Goal: Information Seeking & Learning: Learn about a topic

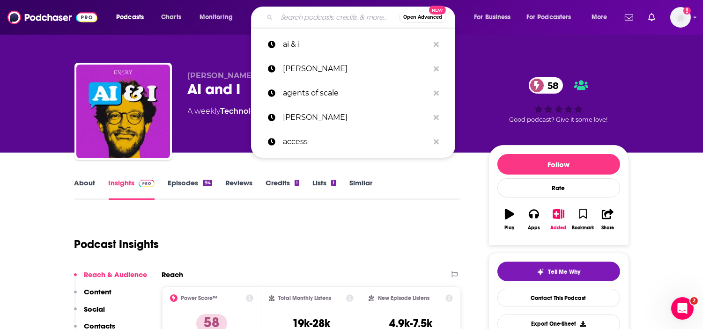
click at [319, 23] on input "Search podcasts, credits, & more..." at bounding box center [338, 17] width 122 height 15
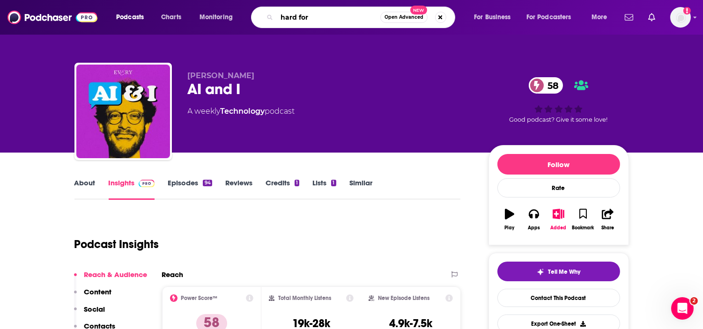
type input "hard fork"
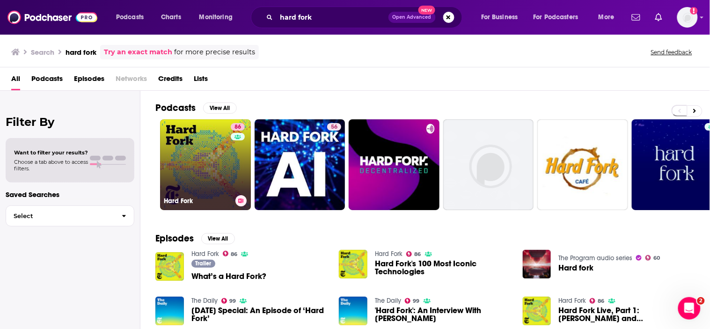
click at [229, 162] on link "86 Hard Fork" at bounding box center [205, 164] width 91 height 91
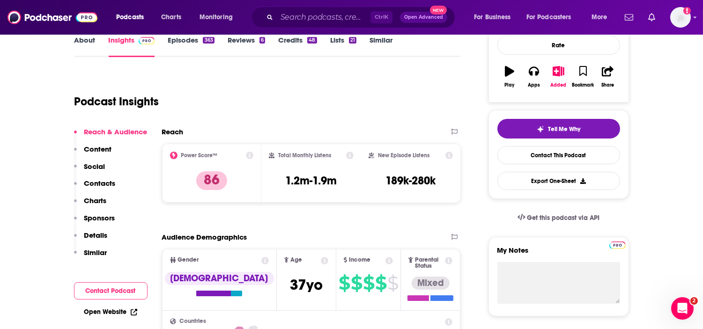
scroll to position [104, 0]
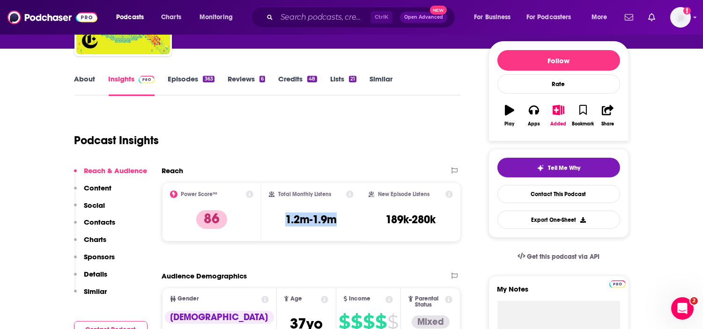
drag, startPoint x: 333, startPoint y: 220, endPoint x: 279, endPoint y: 220, distance: 54.3
click at [279, 220] on div "Total Monthly Listens 1.2m-1.9m" at bounding box center [311, 212] width 85 height 43
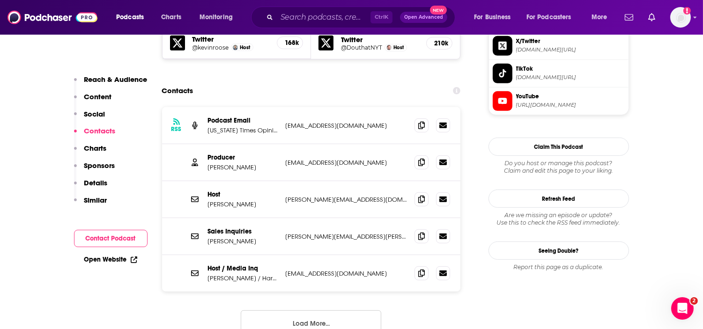
scroll to position [884, 0]
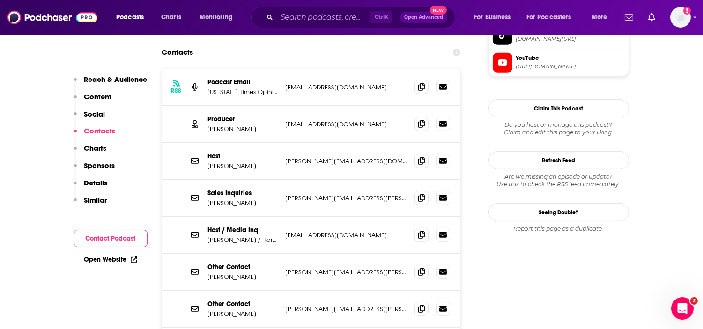
scroll to position [936, 0]
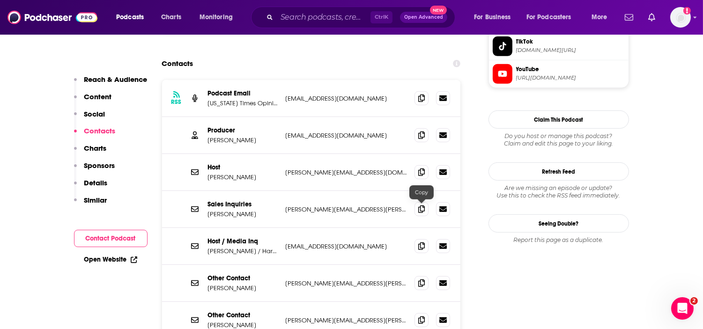
drag, startPoint x: 420, startPoint y: 208, endPoint x: 397, endPoint y: 214, distance: 24.3
click at [420, 243] on icon at bounding box center [421, 246] width 7 height 7
click at [416, 91] on span at bounding box center [421, 98] width 14 height 14
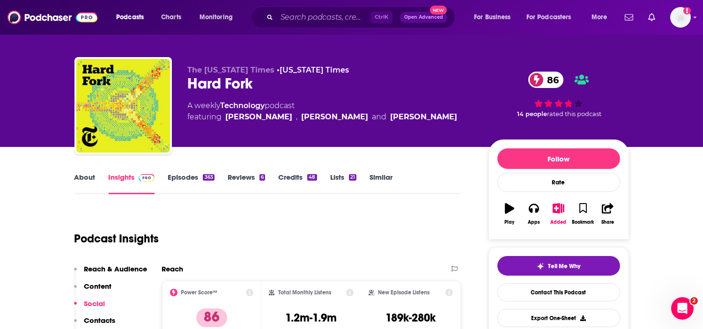
scroll to position [0, 0]
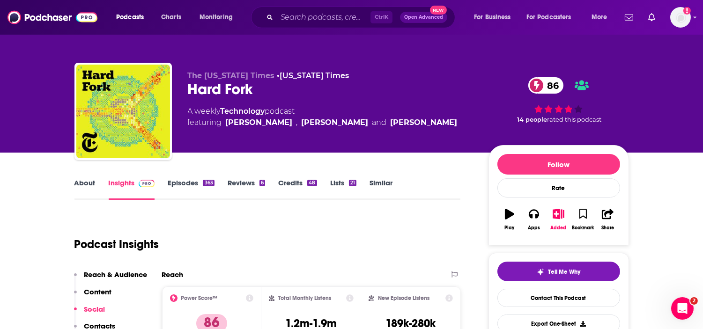
click at [287, 241] on div "Podcast Insights" at bounding box center [263, 239] width 379 height 48
click at [82, 193] on link "About" at bounding box center [84, 189] width 21 height 22
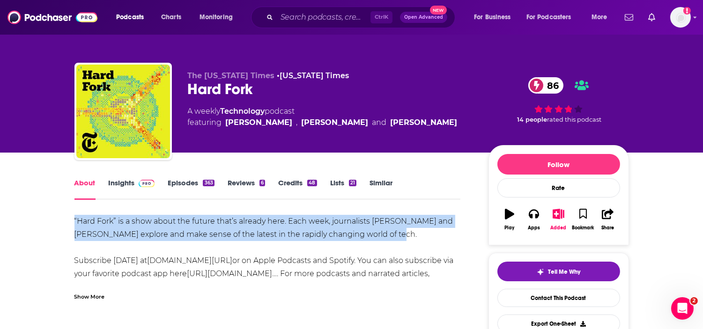
drag, startPoint x: 75, startPoint y: 216, endPoint x: 396, endPoint y: 236, distance: 321.4
click at [396, 236] on div "“Hard Fork” is a show about the future that’s already here. Each week, journali…" at bounding box center [267, 254] width 386 height 79
copy div "“Hard Fork” is a show about the future that’s already here. Each week, journali…"
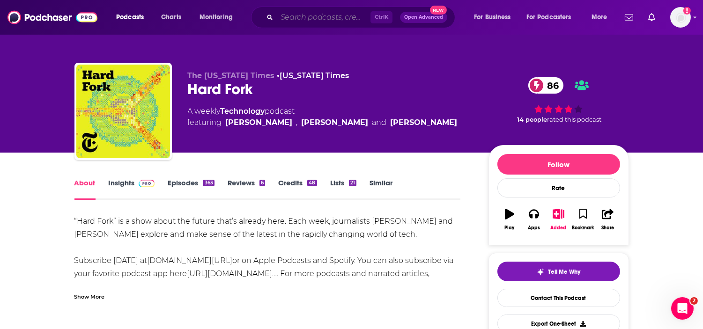
click at [339, 21] on input "Search podcasts, credits, & more..." at bounding box center [324, 17] width 94 height 15
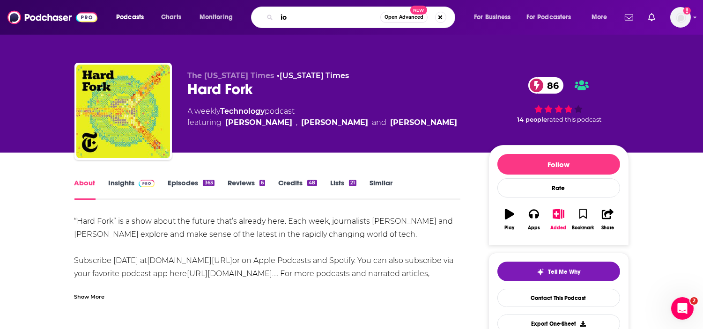
type input "i"
type input "n"
type input "informed aging"
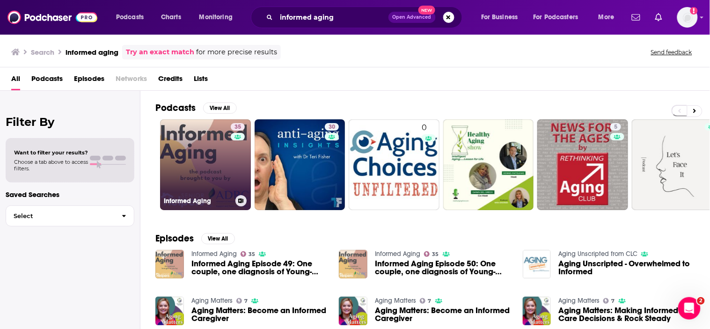
click at [191, 178] on link "35 Informed Aging" at bounding box center [205, 164] width 91 height 91
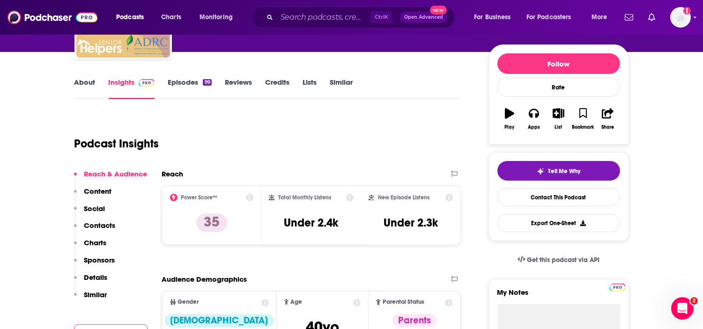
scroll to position [208, 0]
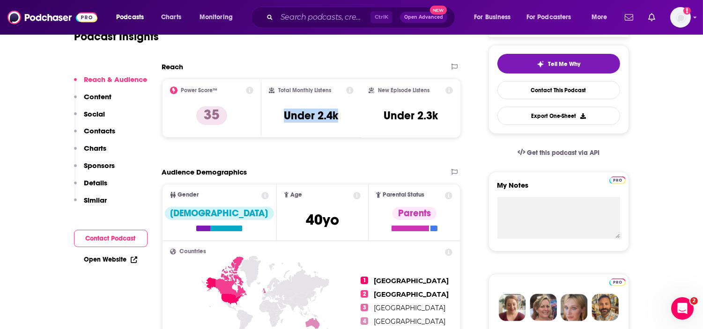
drag, startPoint x: 340, startPoint y: 113, endPoint x: 280, endPoint y: 103, distance: 61.2
click at [280, 103] on div "Total Monthly Listens Under 2.4k" at bounding box center [311, 108] width 85 height 43
copy h3 "Under 2.4k"
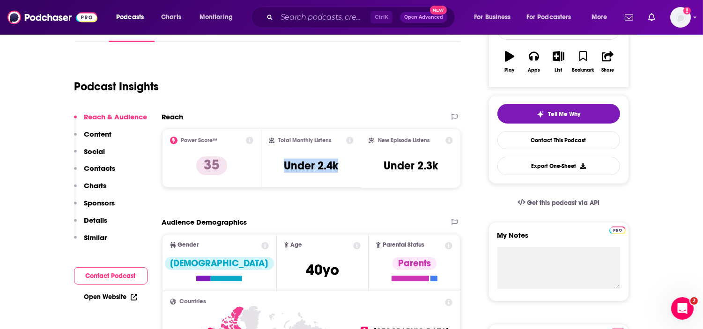
scroll to position [104, 0]
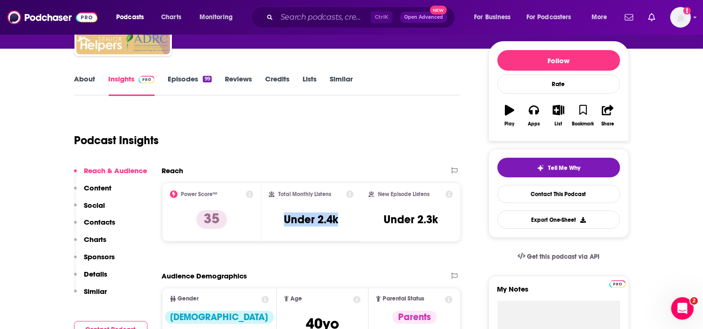
click at [183, 77] on link "Episodes 99" at bounding box center [190, 85] width 44 height 22
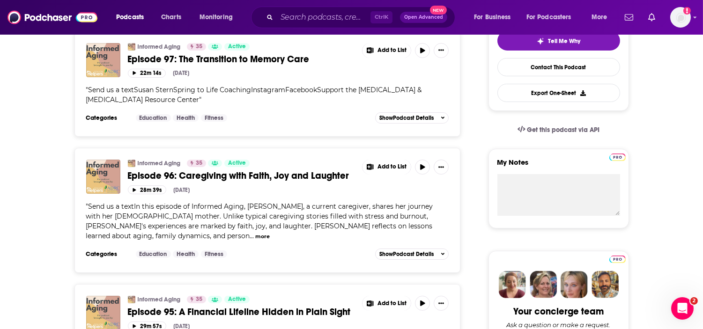
scroll to position [260, 0]
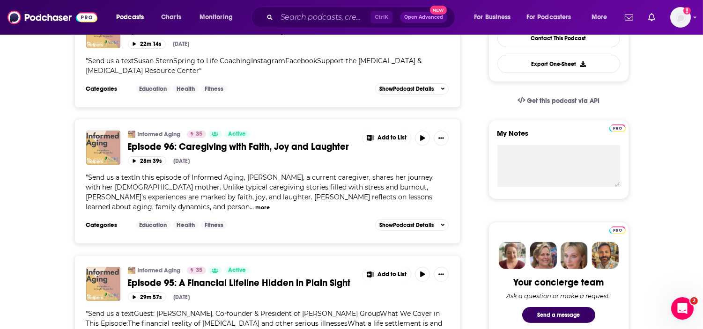
click at [270, 204] on button "more" at bounding box center [262, 208] width 15 height 8
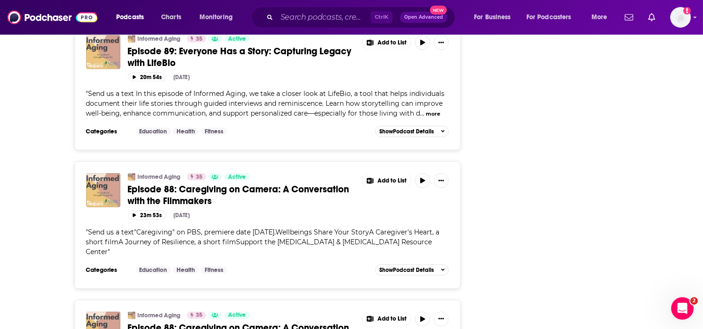
scroll to position [1509, 0]
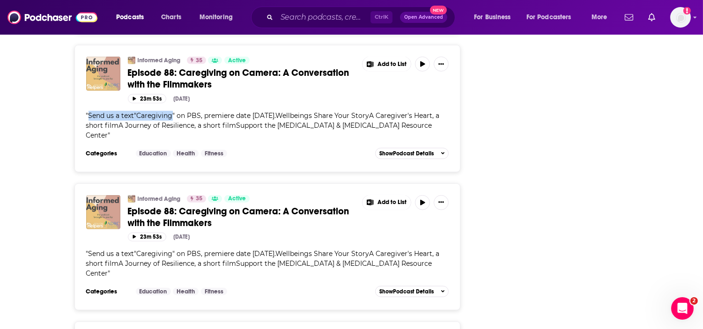
drag, startPoint x: 170, startPoint y: 105, endPoint x: 89, endPoint y: 102, distance: 81.5
click at [89, 111] on span "Send us a text"Caregiving" on PBS, premiere date [DATE].Wellbeings Share Your S…" at bounding box center [263, 125] width 354 height 28
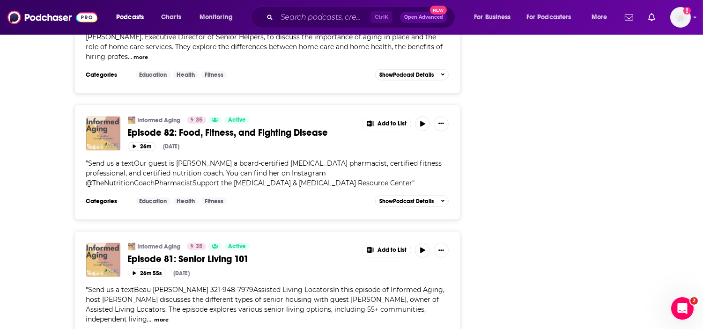
scroll to position [2497, 0]
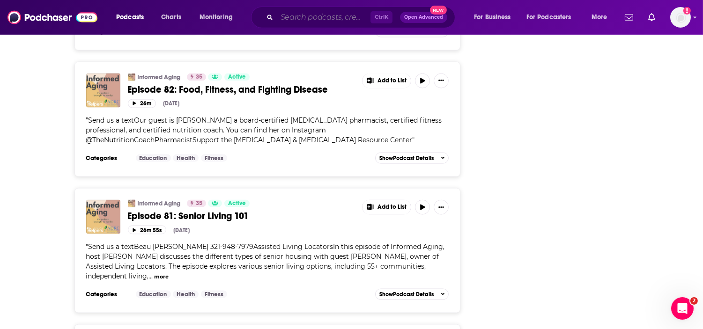
click at [287, 20] on input "Search podcasts, credits, & more..." at bounding box center [324, 17] width 94 height 15
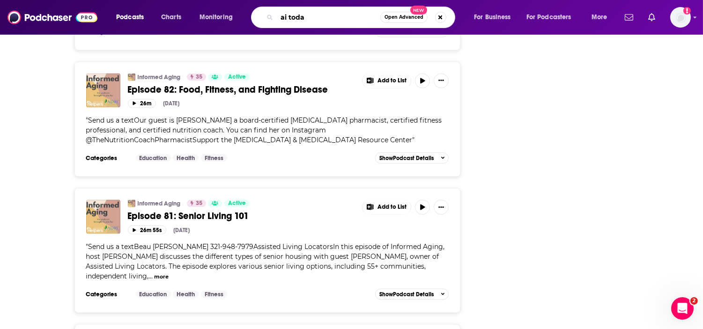
type input "ai [DATE]"
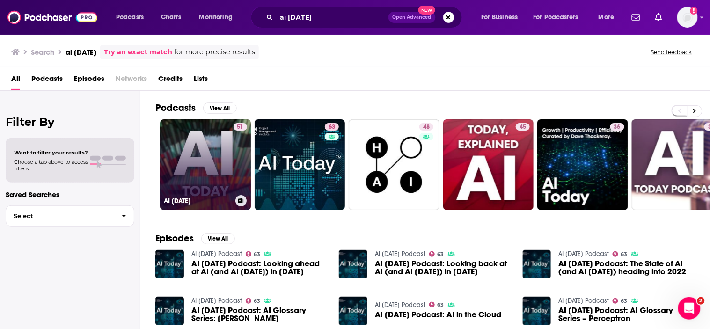
click at [209, 170] on link "51 AI [DATE]" at bounding box center [205, 164] width 91 height 91
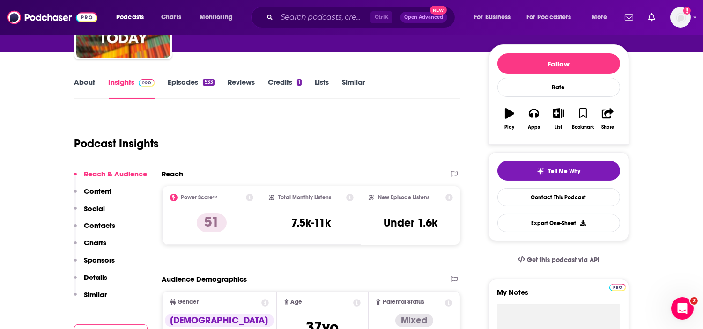
scroll to position [104, 0]
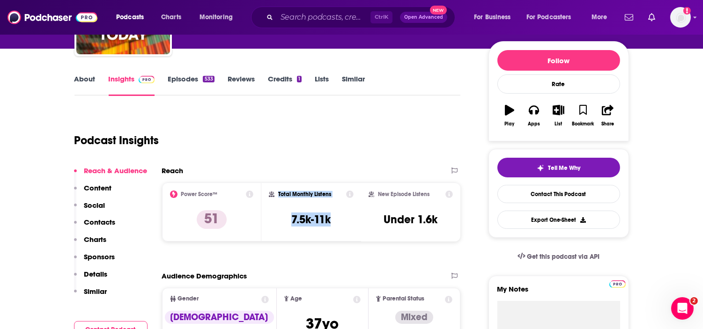
drag, startPoint x: 340, startPoint y: 217, endPoint x: 268, endPoint y: 217, distance: 72.1
click at [268, 217] on div "Total Monthly Listens 7.5k-11k" at bounding box center [311, 212] width 100 height 59
click at [399, 227] on div "New Episode Listens Under 1.6k" at bounding box center [411, 212] width 85 height 43
drag, startPoint x: 329, startPoint y: 220, endPoint x: 284, endPoint y: 218, distance: 45.5
click at [284, 218] on div "Total Monthly Listens 7.5k-11k" at bounding box center [311, 212] width 85 height 43
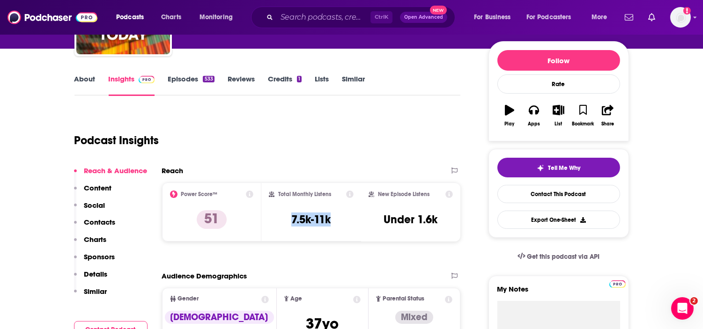
copy h3 "7.5k-11k"
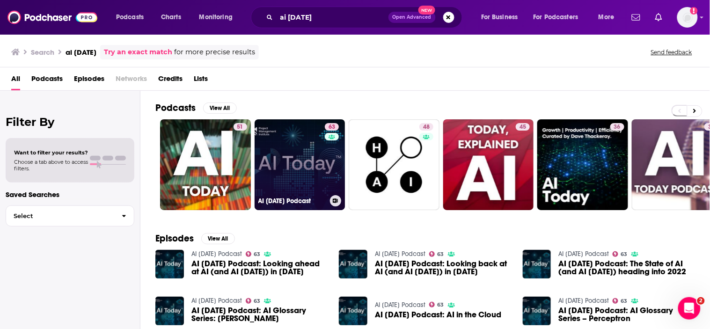
click at [282, 179] on link "63 AI [DATE] Podcast" at bounding box center [300, 164] width 91 height 91
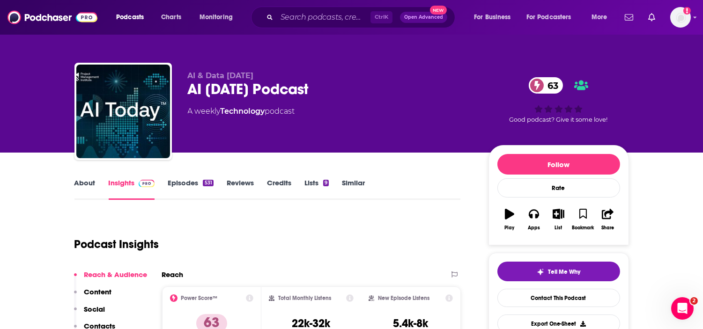
click at [89, 180] on link "About" at bounding box center [84, 189] width 21 height 22
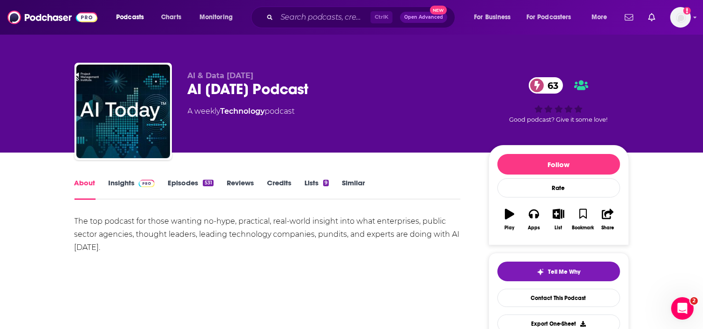
click at [133, 184] on link "Insights" at bounding box center [132, 189] width 46 height 22
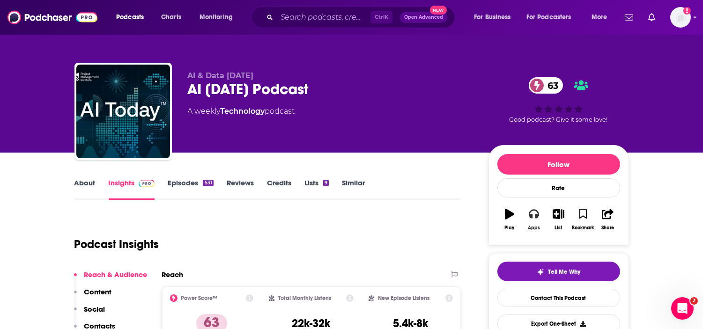
click at [532, 228] on div "Apps" at bounding box center [534, 228] width 12 height 6
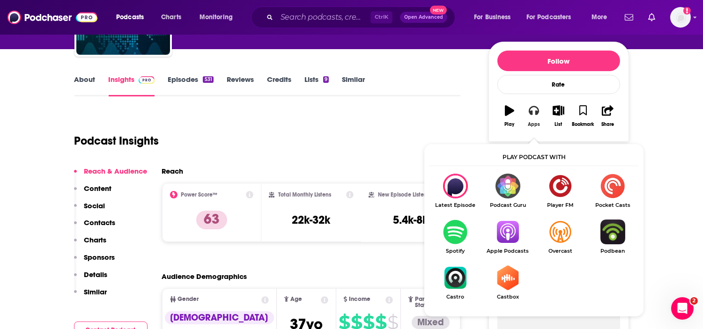
scroll to position [104, 0]
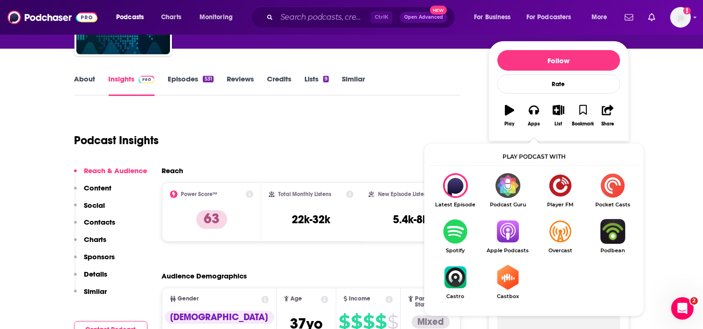
drag, startPoint x: 517, startPoint y: 234, endPoint x: 506, endPoint y: 236, distance: 11.0
drag, startPoint x: 338, startPoint y: 222, endPoint x: 281, endPoint y: 221, distance: 57.1
click at [281, 221] on div "Total Monthly Listens 22k-32k" at bounding box center [311, 212] width 85 height 43
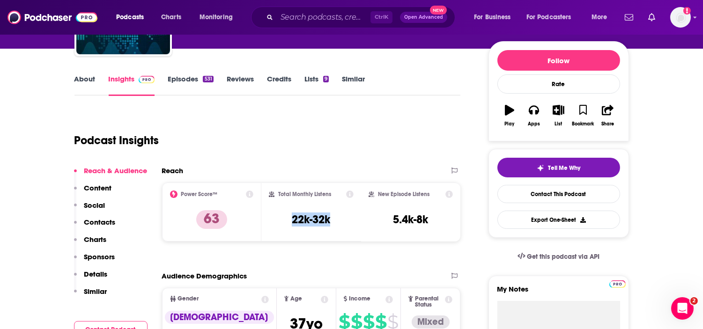
copy h3 "22k-32k"
click at [87, 76] on link "About" at bounding box center [84, 85] width 21 height 22
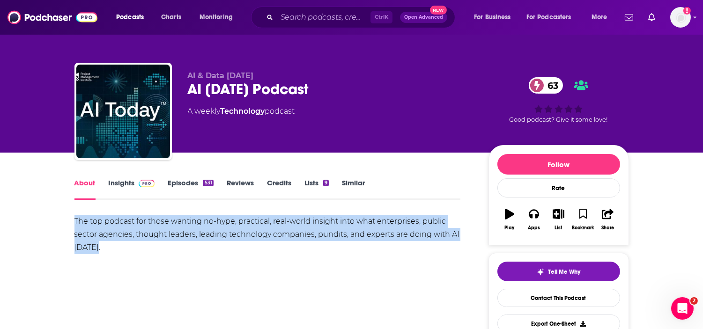
drag, startPoint x: 105, startPoint y: 243, endPoint x: 72, endPoint y: 219, distance: 40.8
copy div "The top podcast for those wanting no-hype, practical, real-world insight into w…"
click at [311, 20] on input "Search podcasts, credits, & more..." at bounding box center [324, 17] width 94 height 15
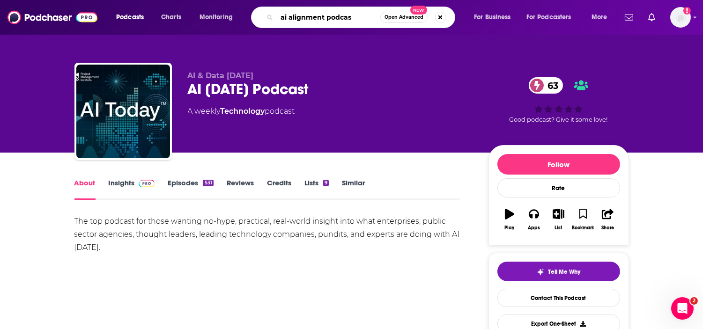
type input "ai alignment podcast"
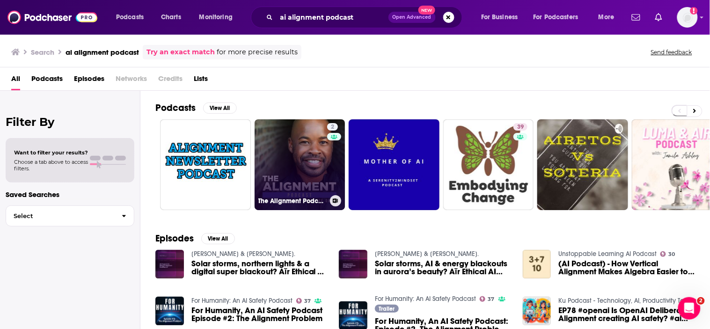
click at [284, 154] on link "2 The Alignment Podcast" at bounding box center [300, 164] width 91 height 91
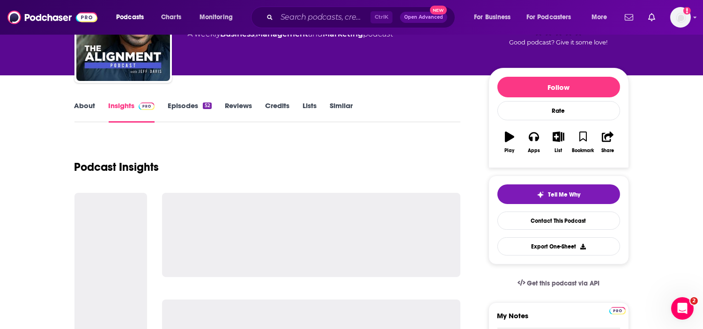
scroll to position [156, 0]
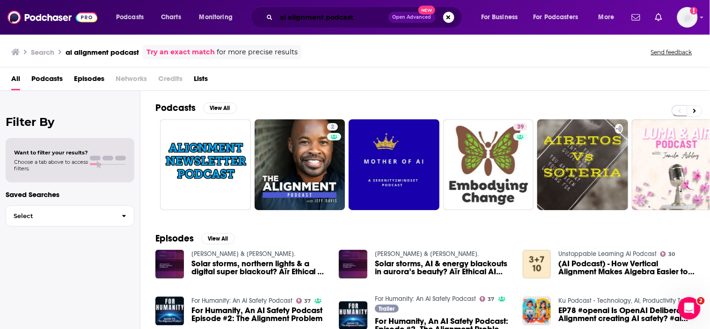
click at [364, 16] on input "ai alignment podcast" at bounding box center [333, 17] width 112 height 15
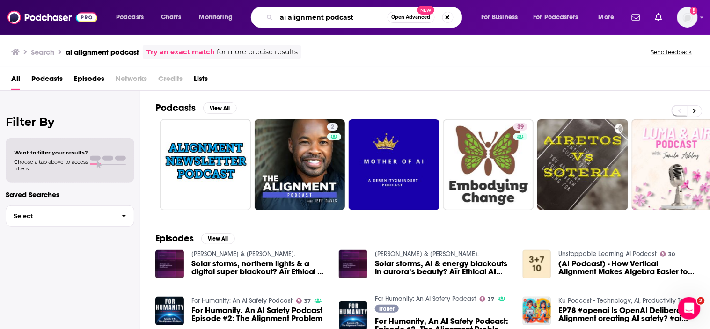
click at [364, 16] on input "ai alignment podcast" at bounding box center [332, 17] width 111 height 15
type input "[PERSON_NAME]"
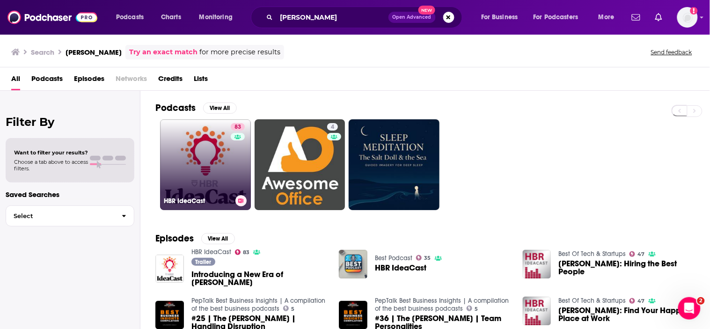
click at [186, 183] on link "83 [PERSON_NAME]" at bounding box center [205, 164] width 91 height 91
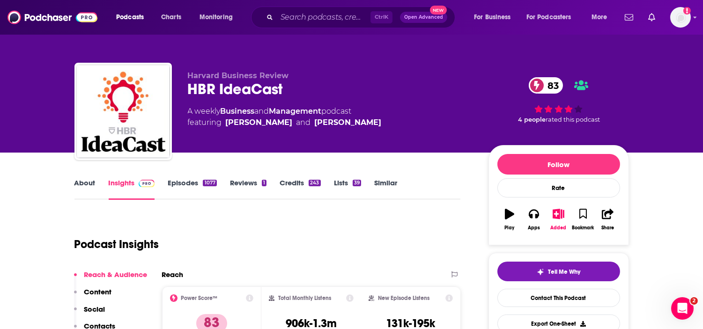
scroll to position [208, 0]
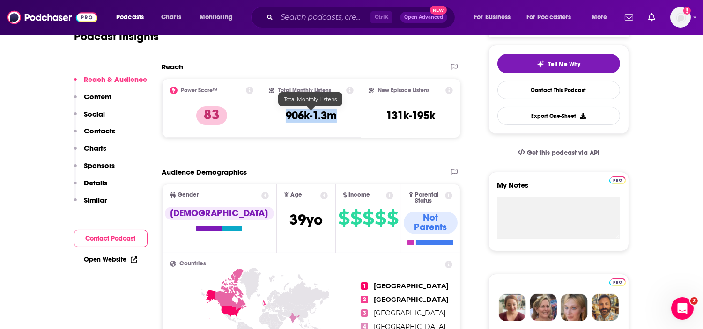
drag, startPoint x: 343, startPoint y: 111, endPoint x: 281, endPoint y: 112, distance: 61.8
click at [281, 112] on div "Total Monthly Listens 906k-1.3m" at bounding box center [311, 108] width 85 height 43
copy h3 "906k-1.3m"
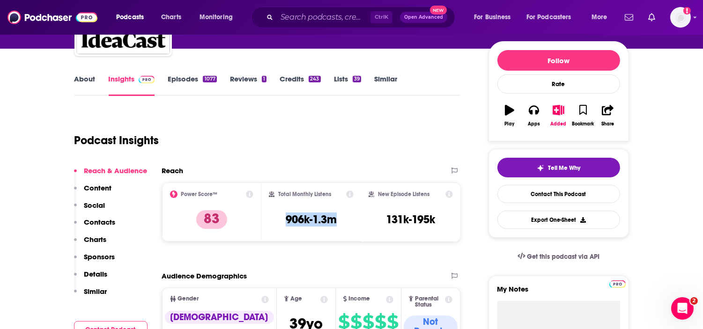
click at [81, 76] on link "About" at bounding box center [84, 85] width 21 height 22
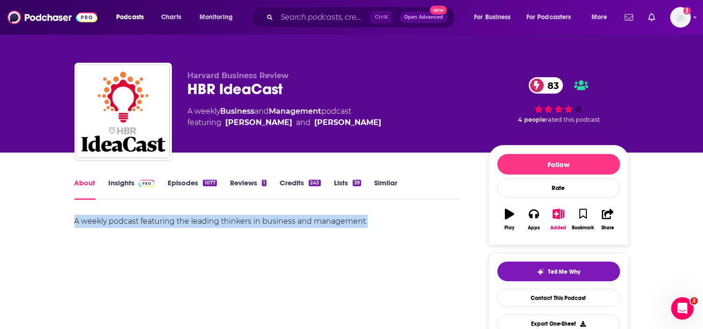
drag, startPoint x: 396, startPoint y: 214, endPoint x: 65, endPoint y: 221, distance: 331.6
drag, startPoint x: 128, startPoint y: 177, endPoint x: 129, endPoint y: 191, distance: 14.1
click at [128, 177] on div "About Insights Episodes 1077 Reviews 1 Credits 243 Lists 39 Similar" at bounding box center [267, 188] width 386 height 23
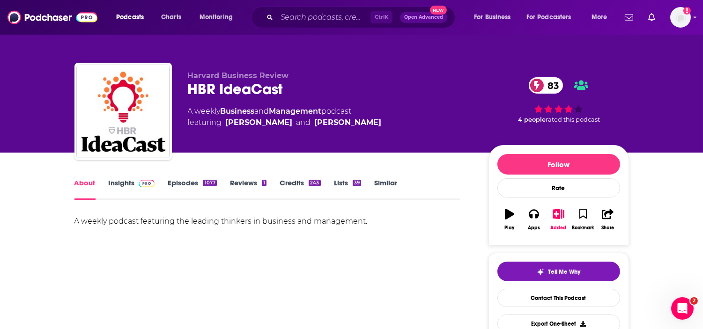
click at [129, 191] on link "Insights" at bounding box center [132, 189] width 46 height 22
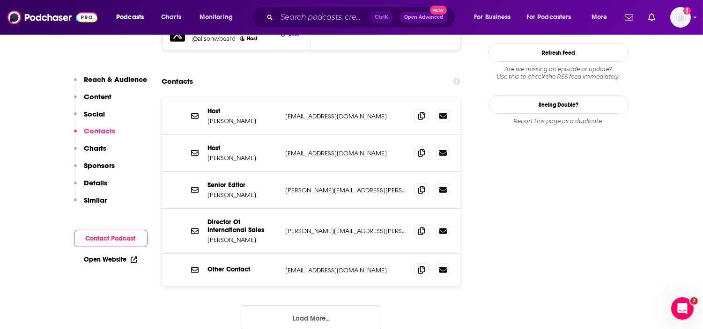
scroll to position [832, 0]
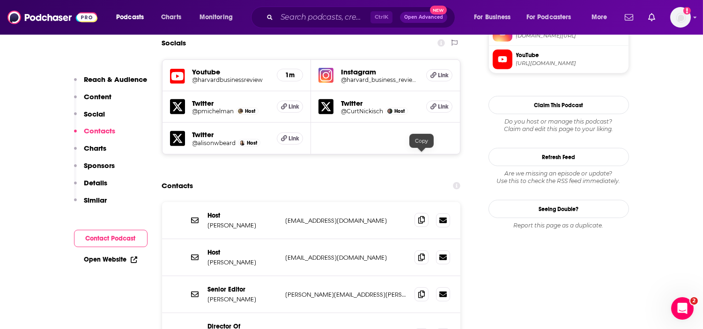
click at [418, 216] on icon at bounding box center [421, 219] width 7 height 7
click at [420, 250] on span at bounding box center [421, 257] width 14 height 14
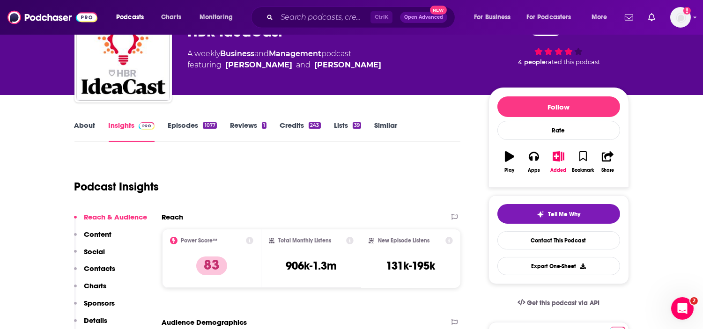
scroll to position [52, 0]
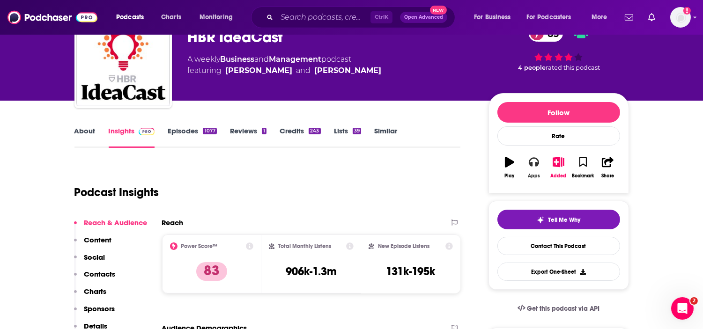
click at [535, 160] on icon "button" at bounding box center [534, 162] width 10 height 10
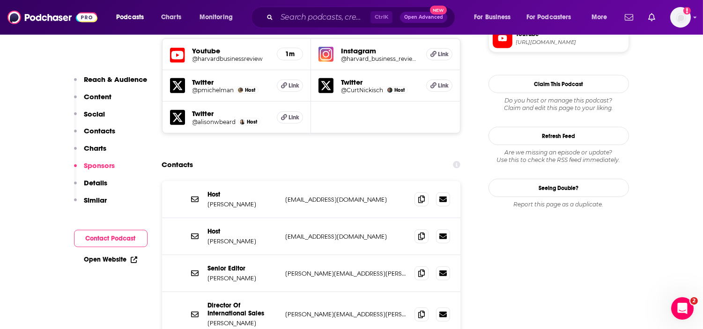
scroll to position [728, 0]
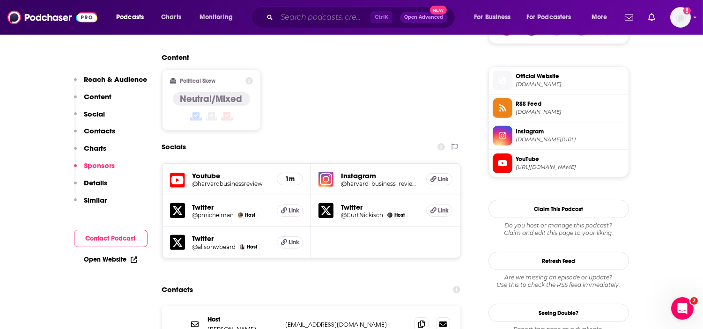
click at [344, 15] on input "Search podcasts, credits, & more..." at bounding box center [324, 17] width 94 height 15
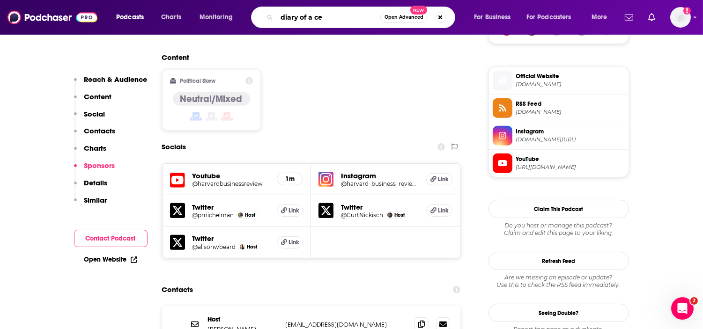
type input "diary of a ceo"
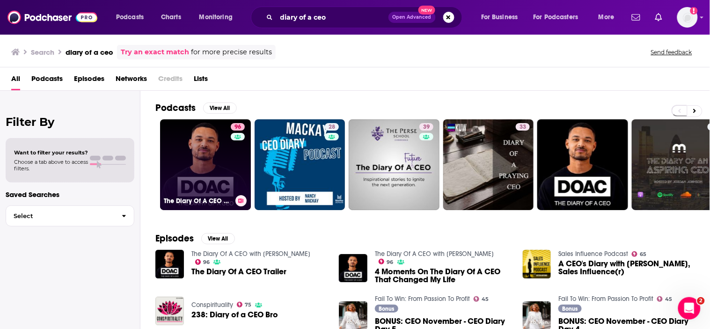
click at [198, 170] on link "96 The Diary Of A CEO with [PERSON_NAME]" at bounding box center [205, 164] width 91 height 91
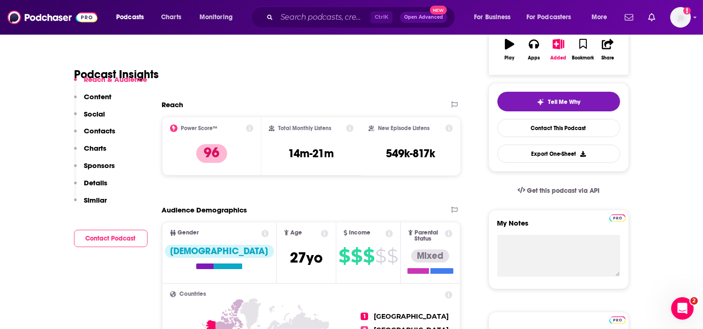
scroll to position [208, 0]
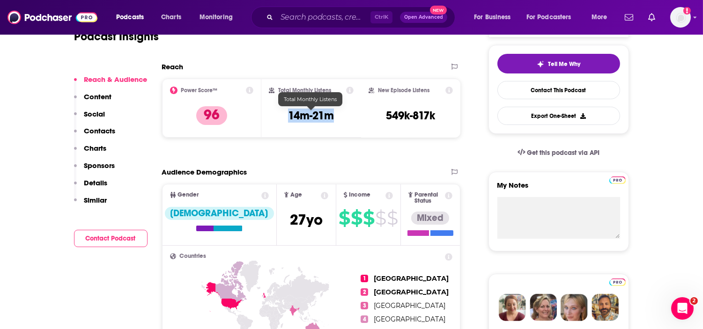
drag, startPoint x: 337, startPoint y: 115, endPoint x: 282, endPoint y: 112, distance: 55.3
click at [282, 112] on div "Total Monthly Listens 14m-21m" at bounding box center [311, 108] width 85 height 43
copy h3 "14m-21m"
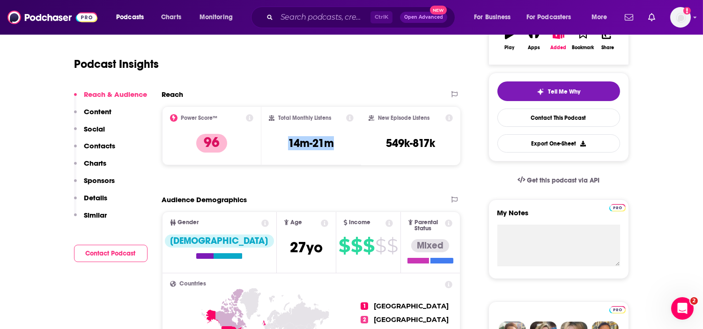
scroll to position [104, 0]
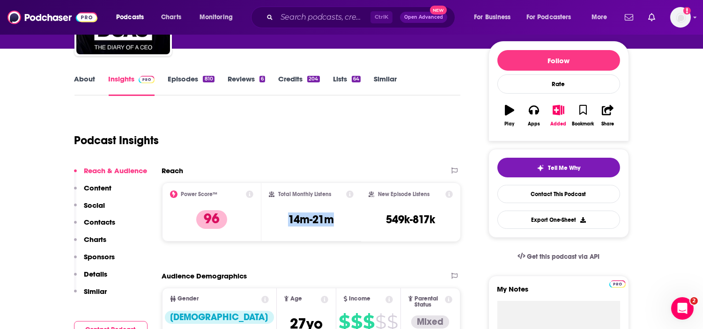
click at [78, 78] on link "About" at bounding box center [84, 85] width 21 height 22
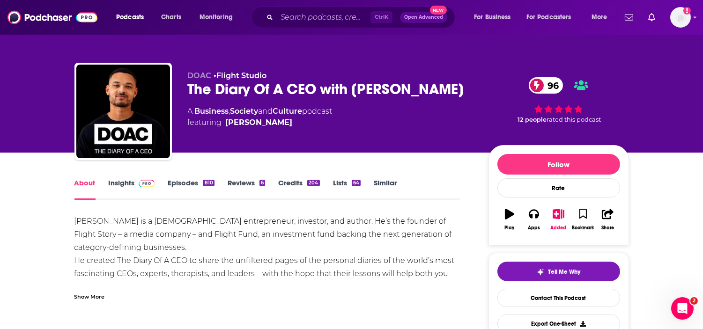
click at [89, 294] on div "Show More" at bounding box center [89, 296] width 30 height 9
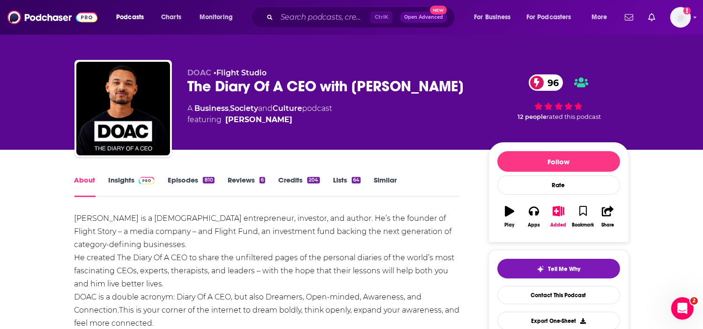
scroll to position [52, 0]
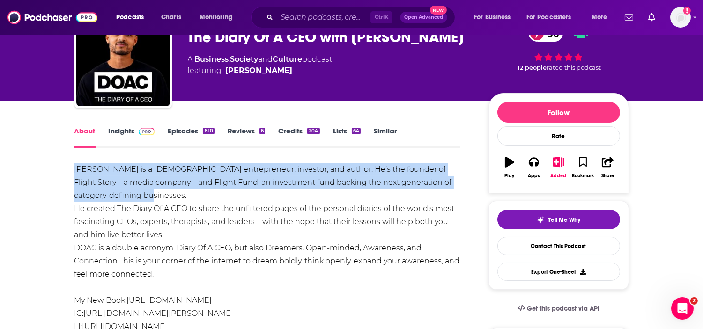
drag, startPoint x: 71, startPoint y: 171, endPoint x: 188, endPoint y: 198, distance: 120.0
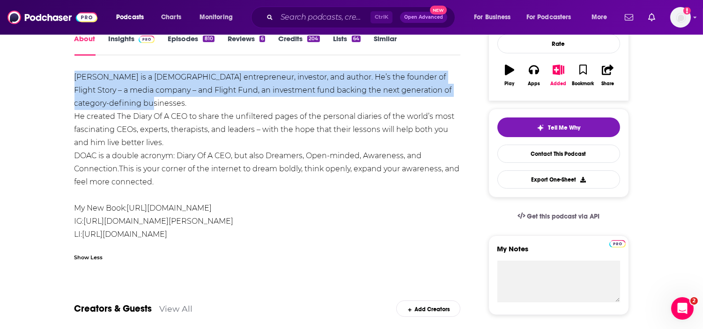
scroll to position [104, 0]
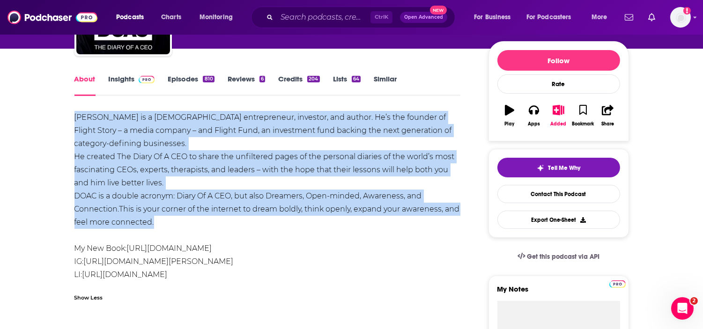
drag, startPoint x: 184, startPoint y: 222, endPoint x: 66, endPoint y: 117, distance: 158.5
copy div "[PERSON_NAME] is a [DEMOGRAPHIC_DATA] entrepreneur, investor, and author. He’s …"
click at [128, 78] on link "Insights" at bounding box center [132, 85] width 46 height 22
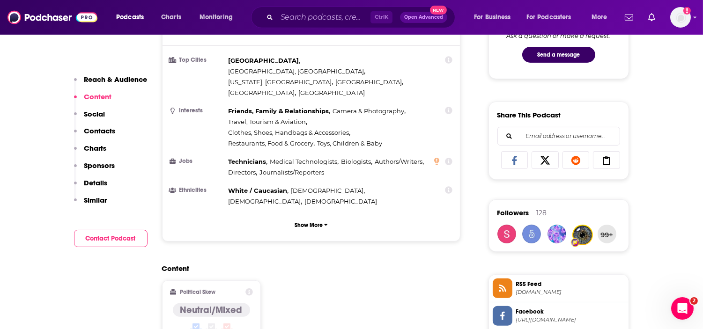
scroll to position [832, 0]
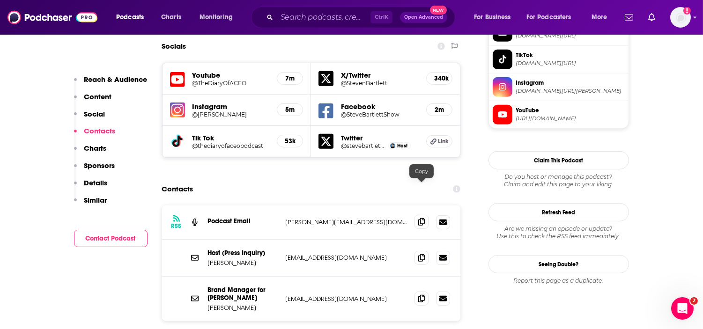
click at [421, 218] on icon at bounding box center [421, 221] width 7 height 7
drag, startPoint x: 420, startPoint y: 222, endPoint x: 415, endPoint y: 224, distance: 5.0
click at [420, 254] on icon at bounding box center [421, 257] width 7 height 7
click at [417, 251] on span at bounding box center [421, 258] width 14 height 14
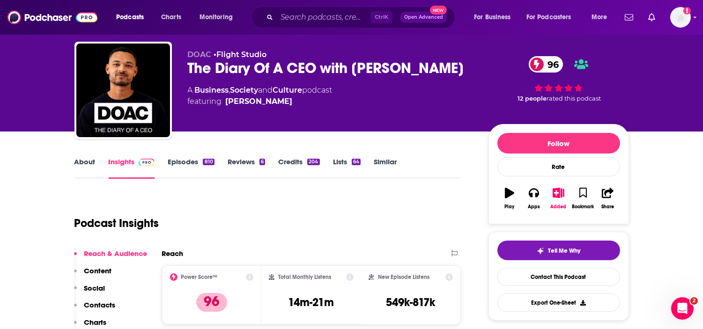
scroll to position [0, 0]
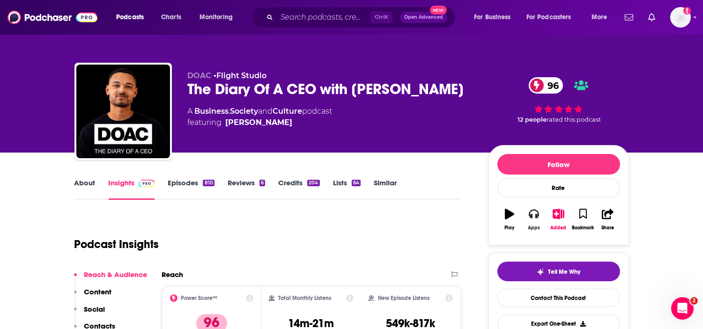
click at [529, 214] on icon "button" at bounding box center [534, 214] width 10 height 9
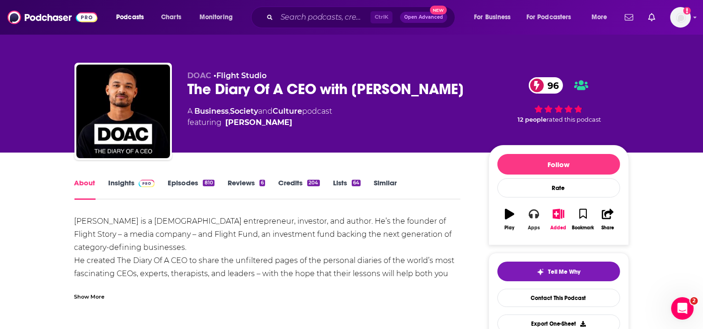
click at [531, 219] on icon "button" at bounding box center [534, 214] width 10 height 10
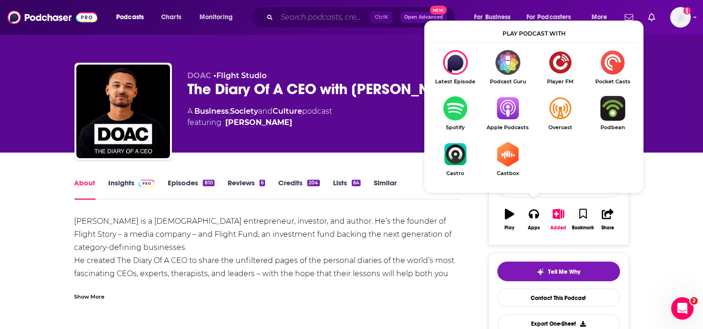
click at [320, 19] on input "Search podcasts, credits, & more..." at bounding box center [324, 17] width 94 height 15
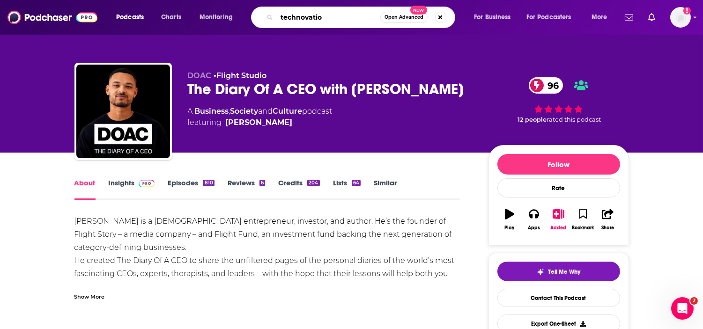
type input "technovation"
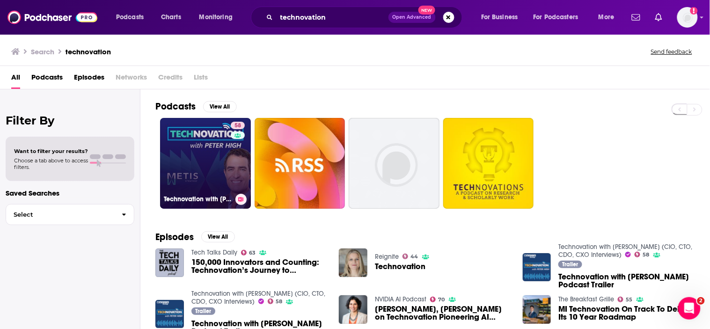
click at [193, 164] on link "58 Technovation with [PERSON_NAME] (CIO, CTO, CDO, CXO Interviews)" at bounding box center [205, 163] width 91 height 91
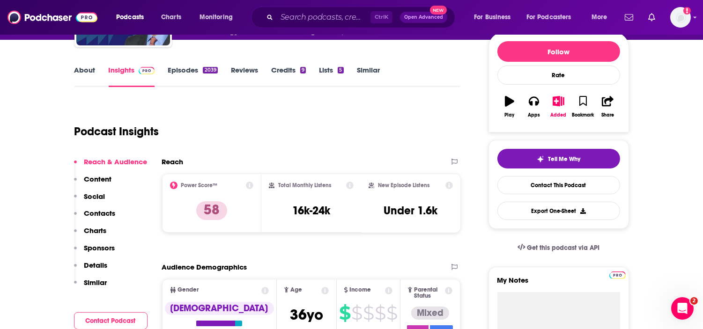
scroll to position [156, 0]
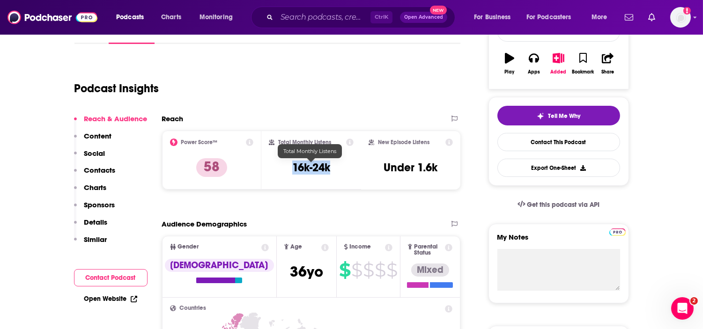
drag, startPoint x: 336, startPoint y: 167, endPoint x: 287, endPoint y: 167, distance: 49.6
click at [287, 167] on div "Total Monthly Listens 16k-24k" at bounding box center [311, 160] width 85 height 43
copy h3 "16k-24k"
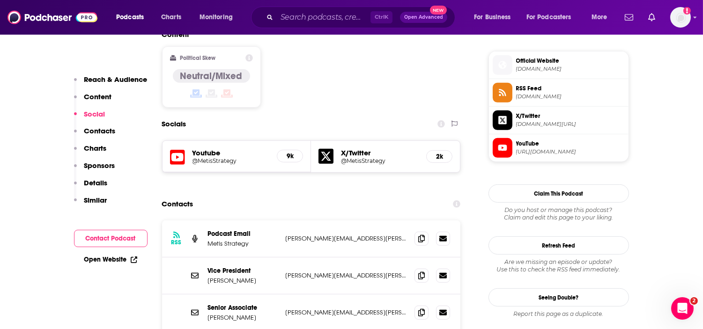
scroll to position [780, 0]
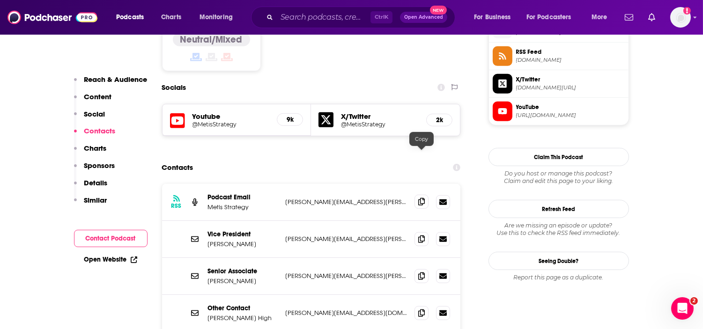
click at [420, 198] on icon at bounding box center [421, 201] width 7 height 7
click at [419, 306] on span at bounding box center [421, 313] width 14 height 14
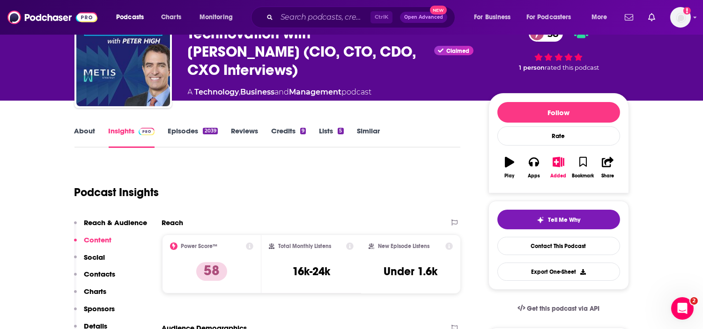
scroll to position [0, 0]
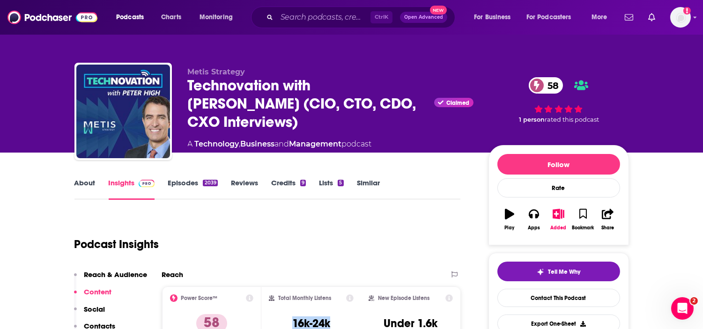
drag, startPoint x: 330, startPoint y: 318, endPoint x: 286, endPoint y: 319, distance: 44.5
click at [286, 319] on div "Total Monthly Listens 16k-24k" at bounding box center [311, 316] width 85 height 43
copy h3 "16k-24k"
click at [540, 223] on button "Apps" at bounding box center [534, 220] width 24 height 34
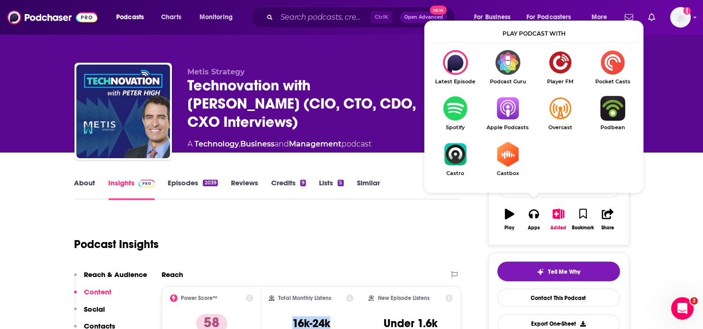
click at [87, 178] on link "About" at bounding box center [84, 189] width 21 height 22
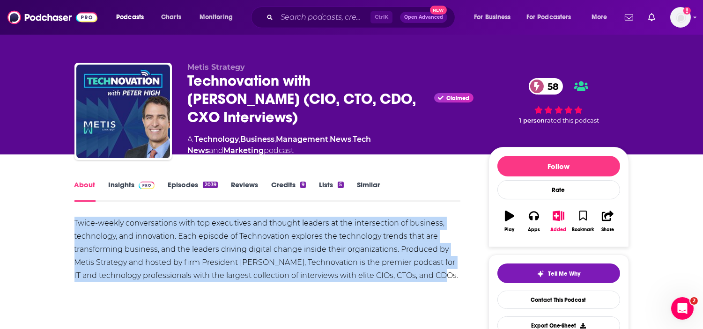
drag, startPoint x: 452, startPoint y: 271, endPoint x: 74, endPoint y: 211, distance: 383.1
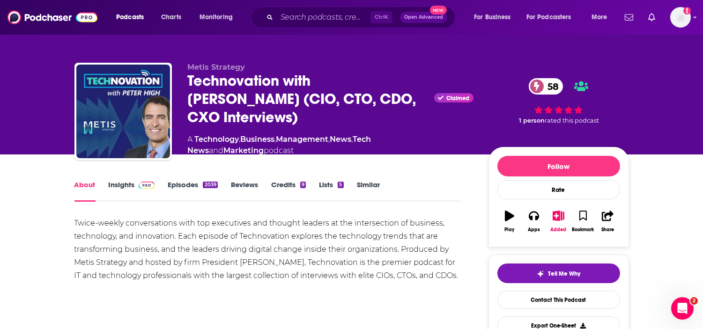
click at [321, 23] on input "Search podcasts, credits, & more..." at bounding box center [324, 17] width 94 height 15
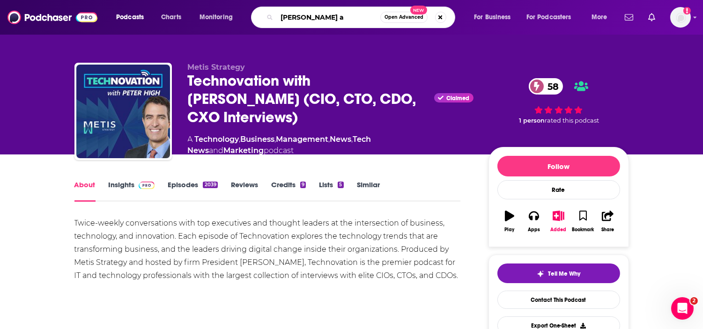
type input "[PERSON_NAME]"
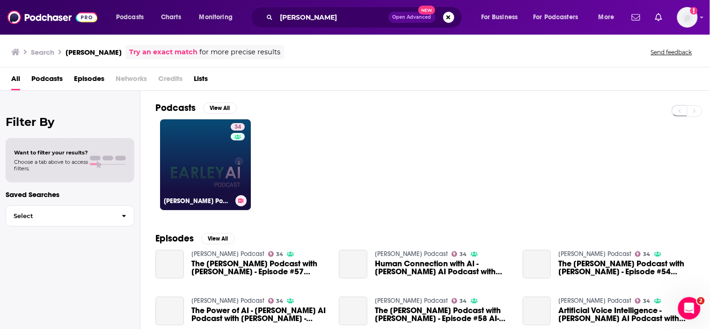
click at [211, 139] on link "34 [PERSON_NAME] Podcast" at bounding box center [205, 164] width 91 height 91
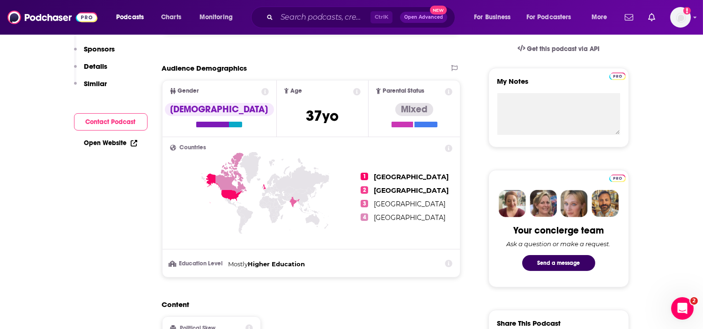
scroll to position [156, 0]
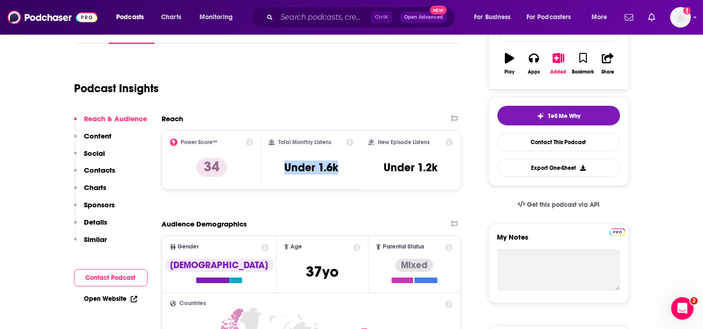
drag, startPoint x: 342, startPoint y: 167, endPoint x: 278, endPoint y: 162, distance: 64.4
click at [278, 162] on div "Total Monthly Listens Under 1.6k" at bounding box center [311, 160] width 85 height 43
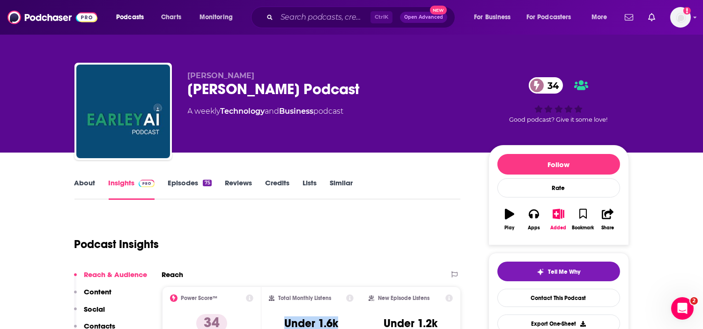
click at [80, 183] on link "About" at bounding box center [84, 189] width 21 height 22
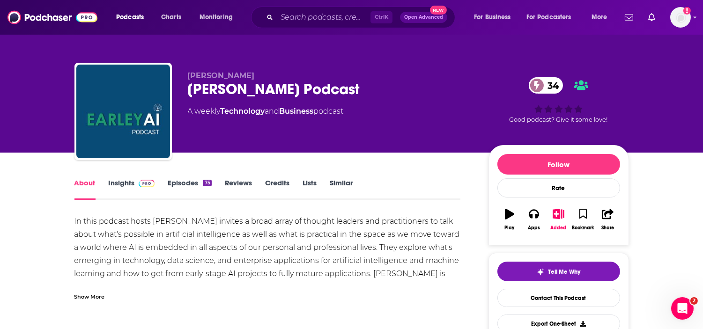
click at [96, 294] on div "Show More" at bounding box center [89, 296] width 30 height 9
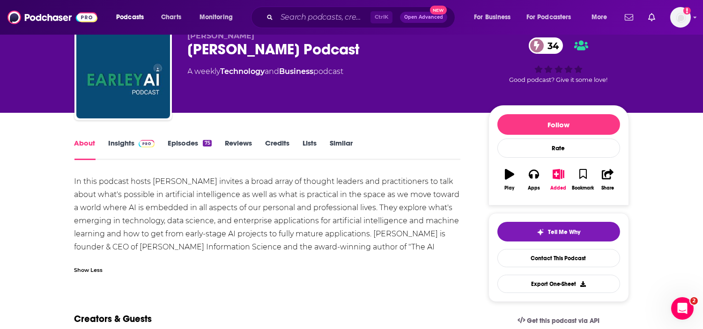
scroll to position [104, 0]
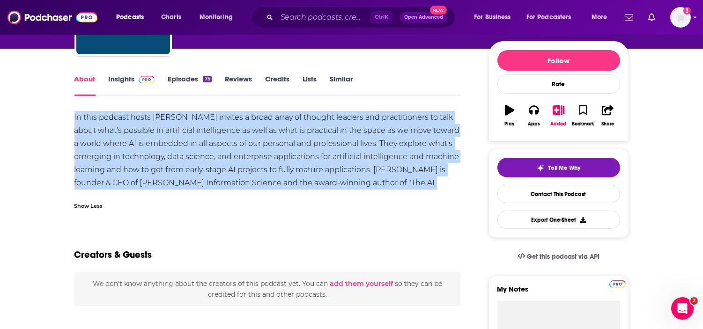
drag, startPoint x: 423, startPoint y: 181, endPoint x: 72, endPoint y: 110, distance: 358.7
click at [124, 80] on link "Insights" at bounding box center [132, 85] width 46 height 22
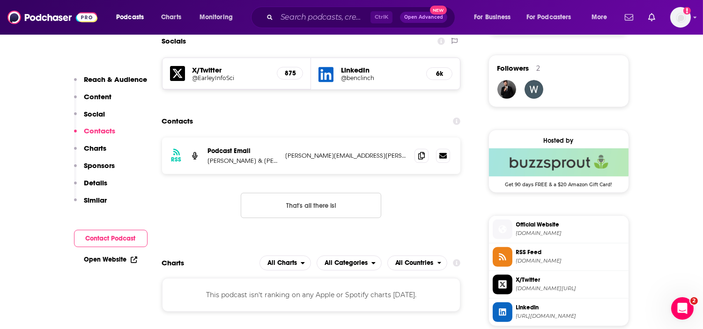
scroll to position [676, 0]
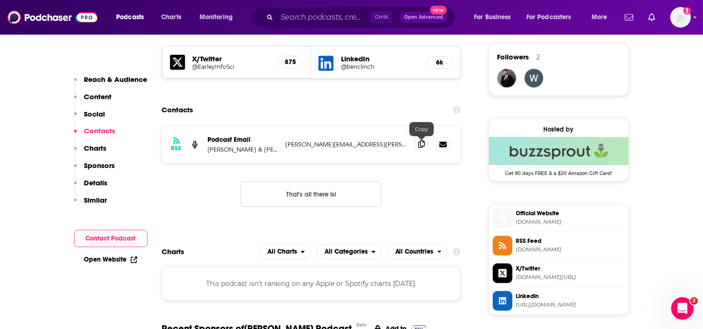
click at [418, 143] on icon at bounding box center [421, 143] width 7 height 7
click at [324, 18] on input "Search podcasts, credits, & more..." at bounding box center [324, 17] width 94 height 15
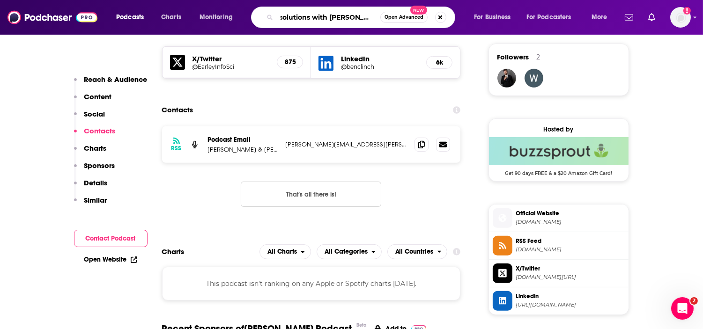
type input "solutions with [PERSON_NAME]"
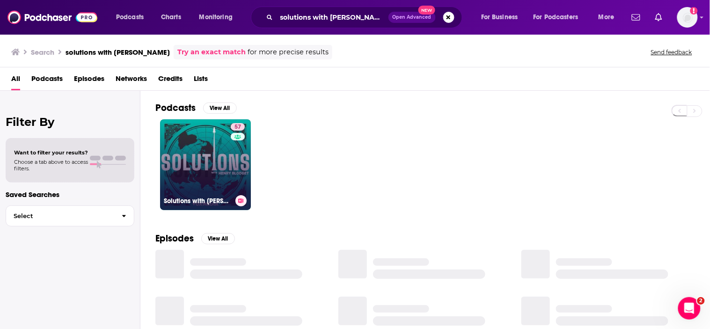
click at [192, 158] on link "57 Solutions with [PERSON_NAME]" at bounding box center [205, 164] width 91 height 91
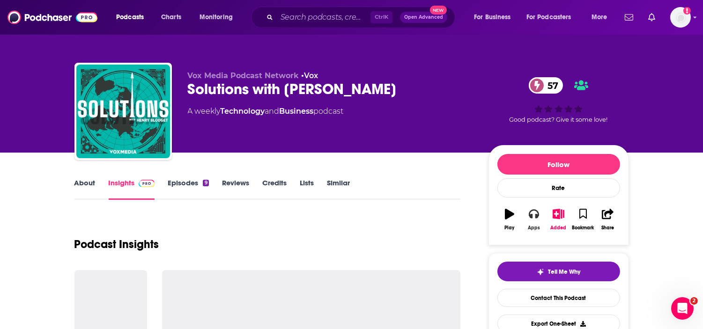
click at [540, 219] on button "Apps" at bounding box center [534, 220] width 24 height 34
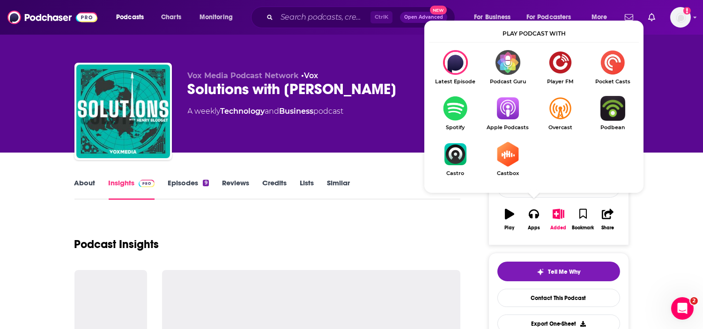
click at [516, 106] on img "Show Listen On dropdown" at bounding box center [507, 108] width 52 height 25
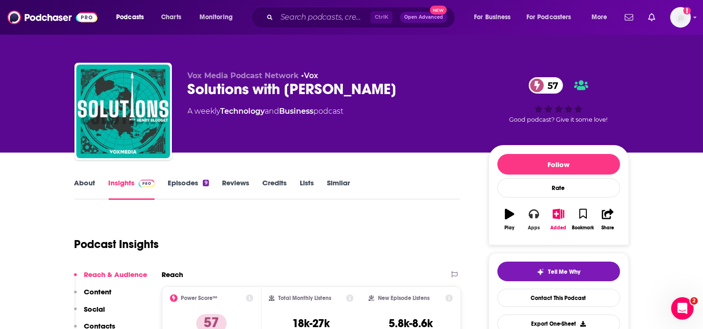
click at [541, 217] on button "Apps" at bounding box center [534, 220] width 24 height 34
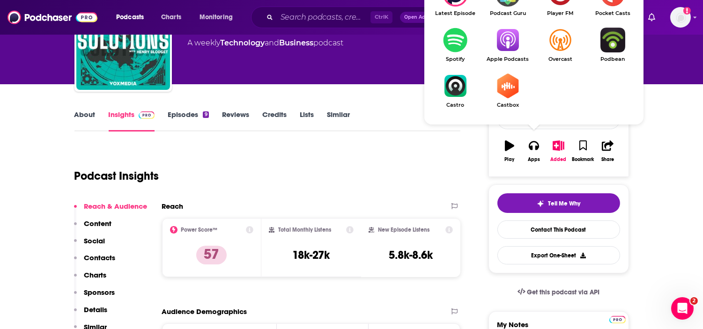
scroll to position [104, 0]
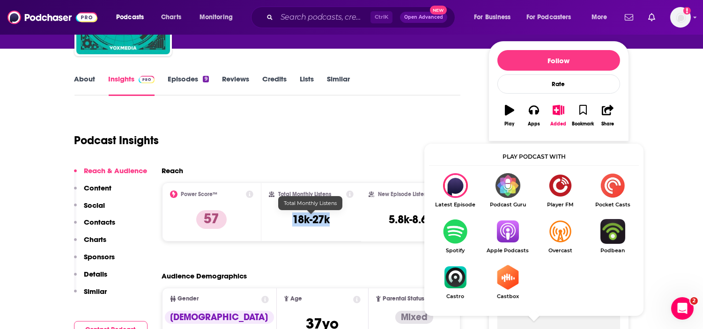
drag, startPoint x: 338, startPoint y: 221, endPoint x: 284, endPoint y: 220, distance: 54.3
click at [284, 220] on div "Total Monthly Listens 18k-27k" at bounding box center [311, 212] width 85 height 43
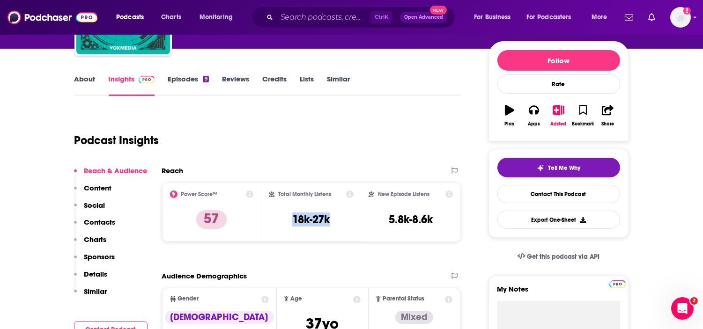
click at [86, 75] on link "About" at bounding box center [84, 85] width 21 height 22
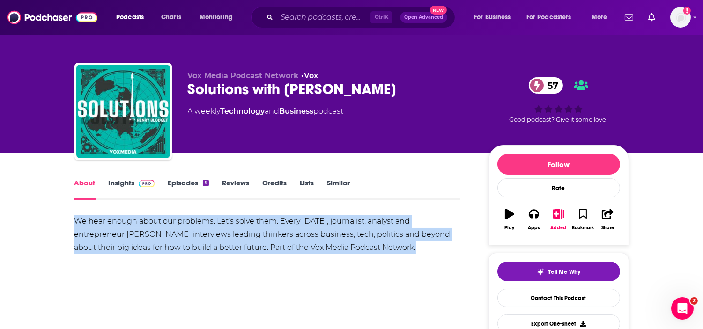
drag, startPoint x: 288, startPoint y: 242, endPoint x: 75, endPoint y: 213, distance: 215.0
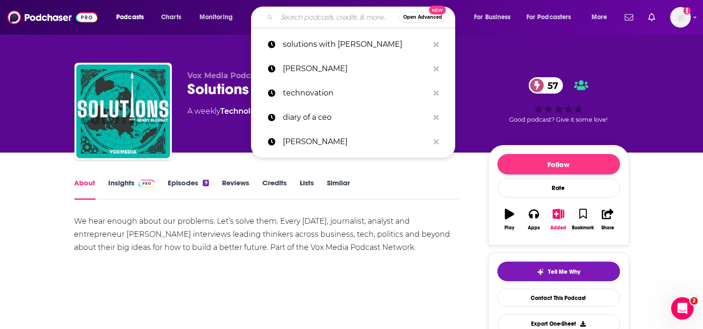
click at [345, 24] on input "Search podcasts, credits, & more..." at bounding box center [338, 17] width 122 height 15
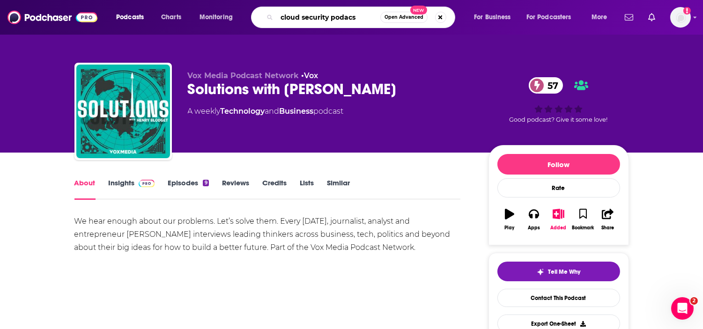
type input "cloud security podacst"
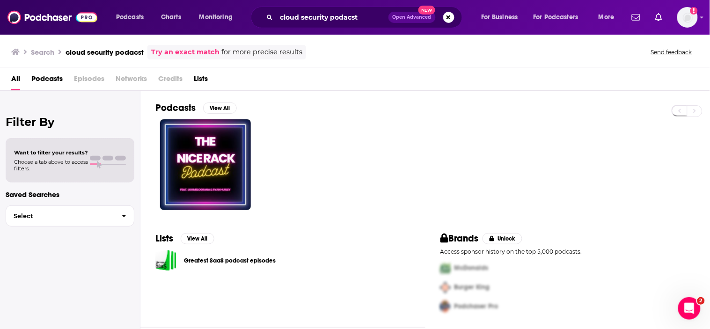
click at [345, 26] on div "cloud security podacst Open Advanced New" at bounding box center [357, 18] width 212 height 22
click at [344, 20] on input "cloud security podacst" at bounding box center [333, 17] width 112 height 15
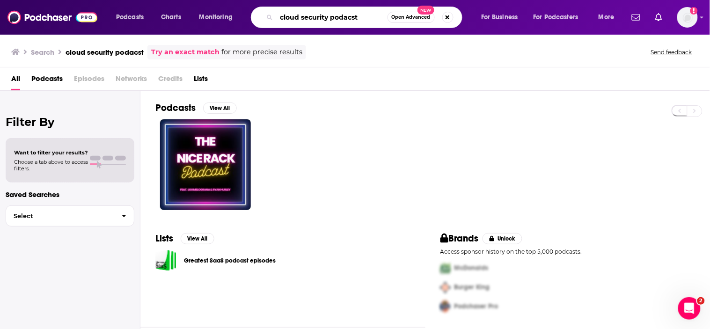
click at [344, 20] on input "cloud security podacst" at bounding box center [332, 17] width 111 height 15
type input "cloud security podcast"
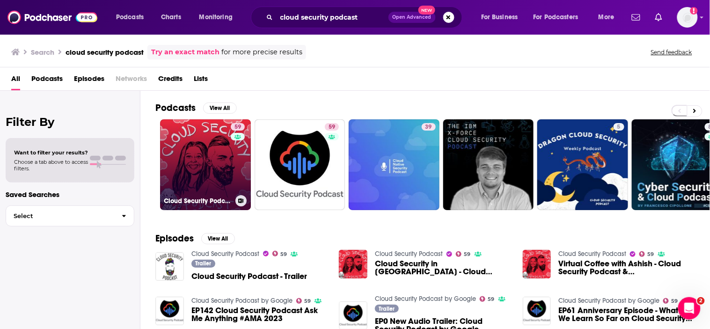
click at [216, 180] on link "59 Cloud Security Podcast" at bounding box center [205, 164] width 91 height 91
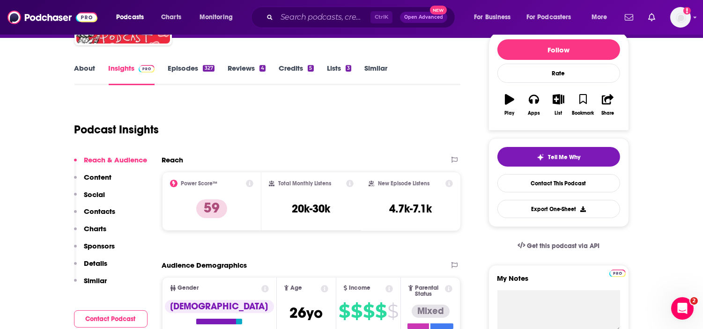
scroll to position [156, 0]
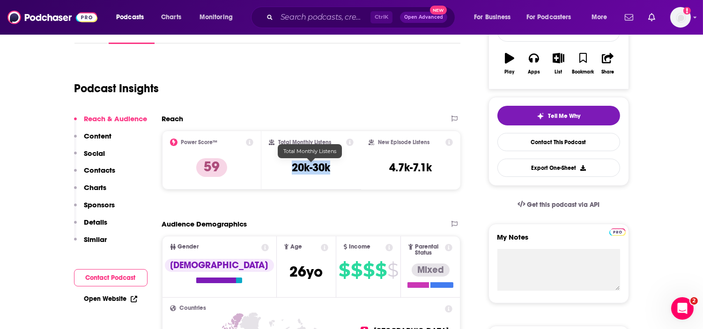
drag, startPoint x: 332, startPoint y: 168, endPoint x: 289, endPoint y: 162, distance: 43.4
click at [289, 162] on div "Total Monthly Listens 20k-30k" at bounding box center [311, 160] width 85 height 43
drag, startPoint x: 539, startPoint y: 62, endPoint x: 541, endPoint y: 73, distance: 11.0
click at [539, 62] on icon "button" at bounding box center [534, 58] width 10 height 10
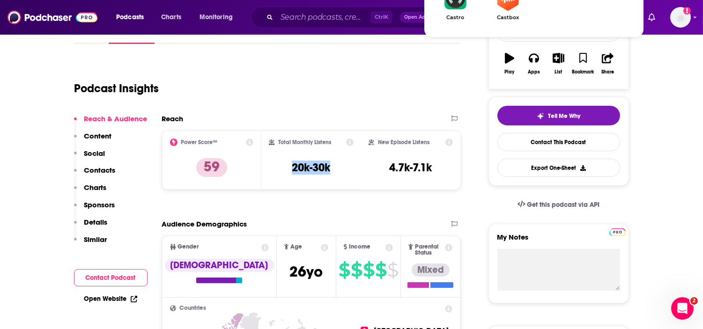
scroll to position [0, 0]
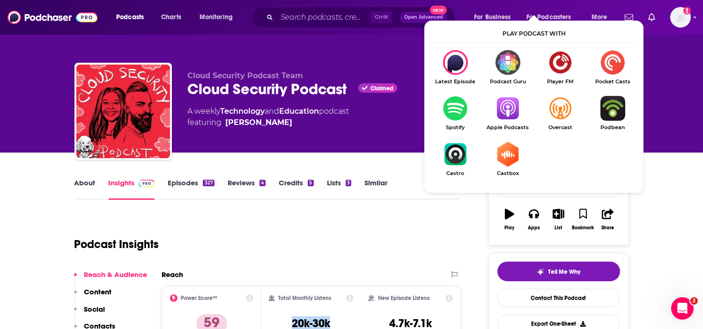
click at [84, 181] on link "About" at bounding box center [84, 189] width 21 height 22
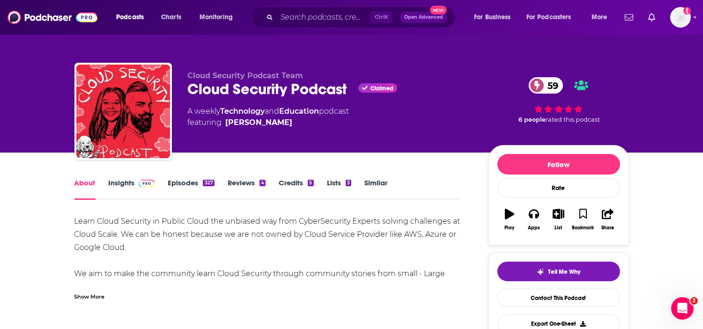
click at [96, 300] on div "Show More" at bounding box center [89, 296] width 30 height 9
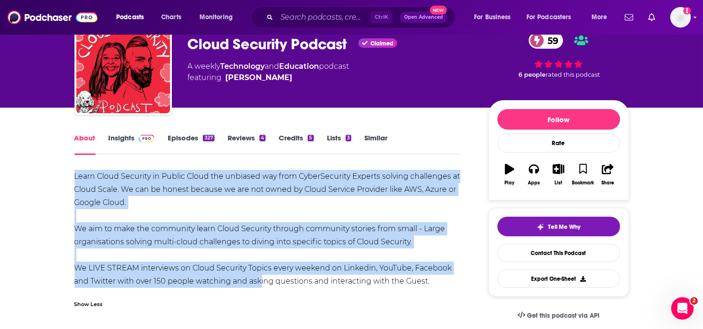
scroll to position [52, 0]
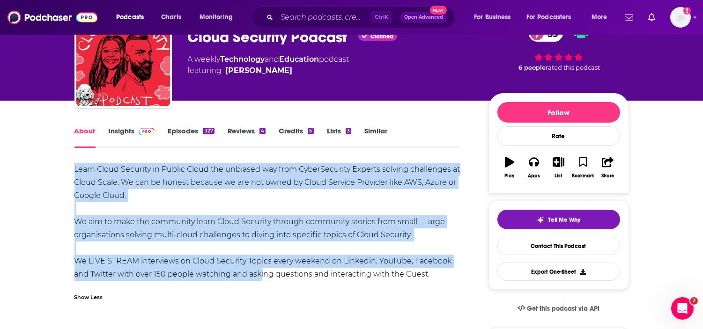
drag, startPoint x: 73, startPoint y: 216, endPoint x: 438, endPoint y: 274, distance: 369.8
click at [129, 128] on link "Insights" at bounding box center [132, 137] width 46 height 22
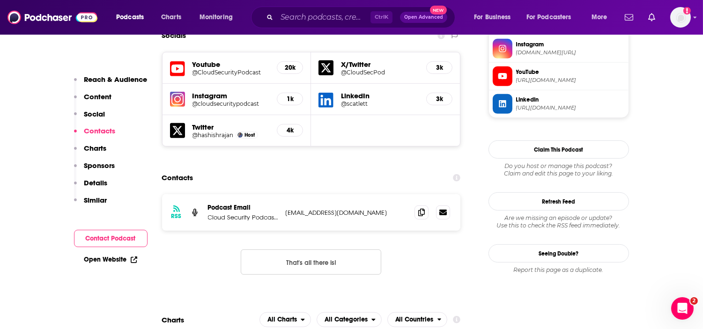
scroll to position [884, 0]
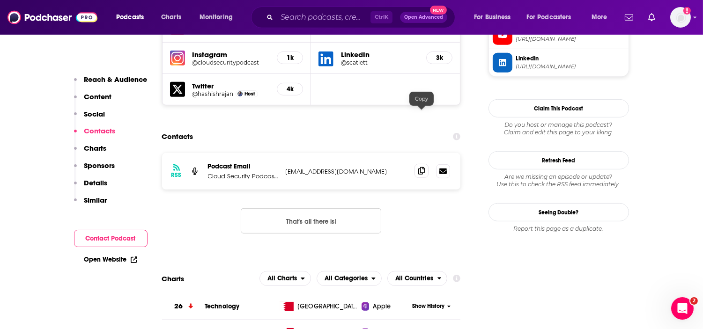
click at [419, 167] on icon at bounding box center [421, 170] width 7 height 7
